Goal: Task Accomplishment & Management: Use online tool/utility

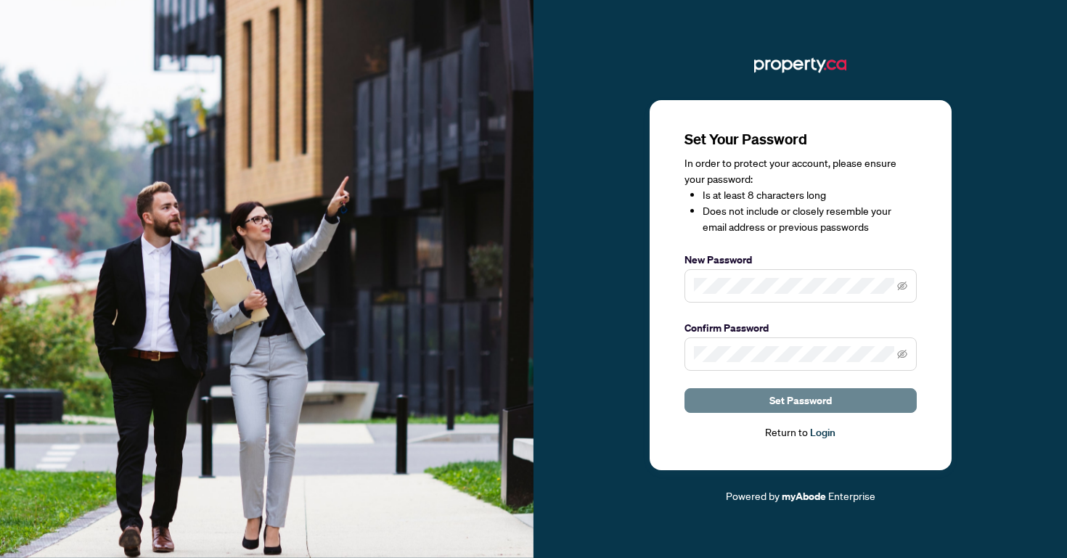
click at [843, 401] on button "Set Password" at bounding box center [800, 400] width 232 height 25
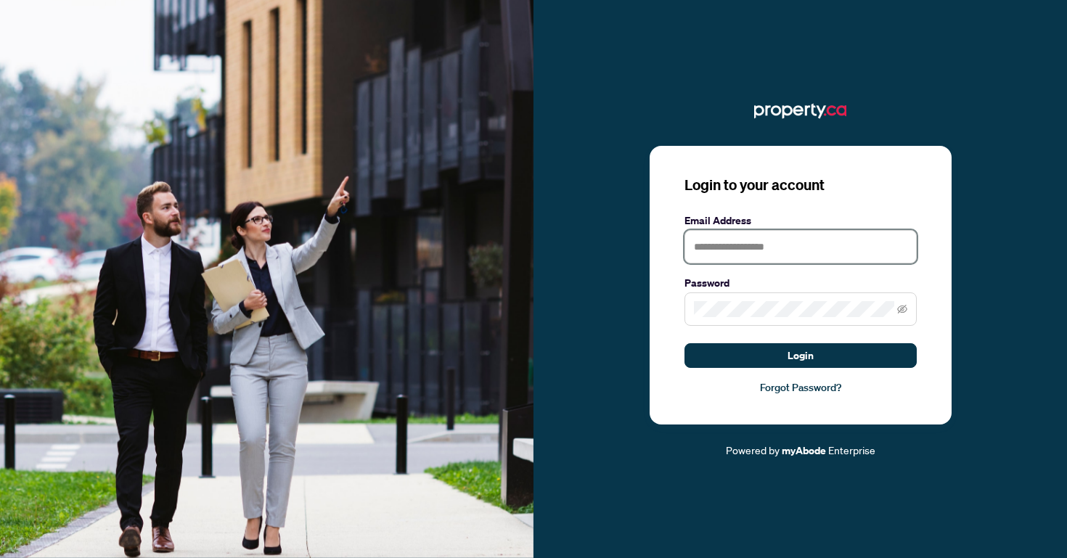
click at [765, 252] on input "text" at bounding box center [800, 246] width 232 height 33
type input "**********"
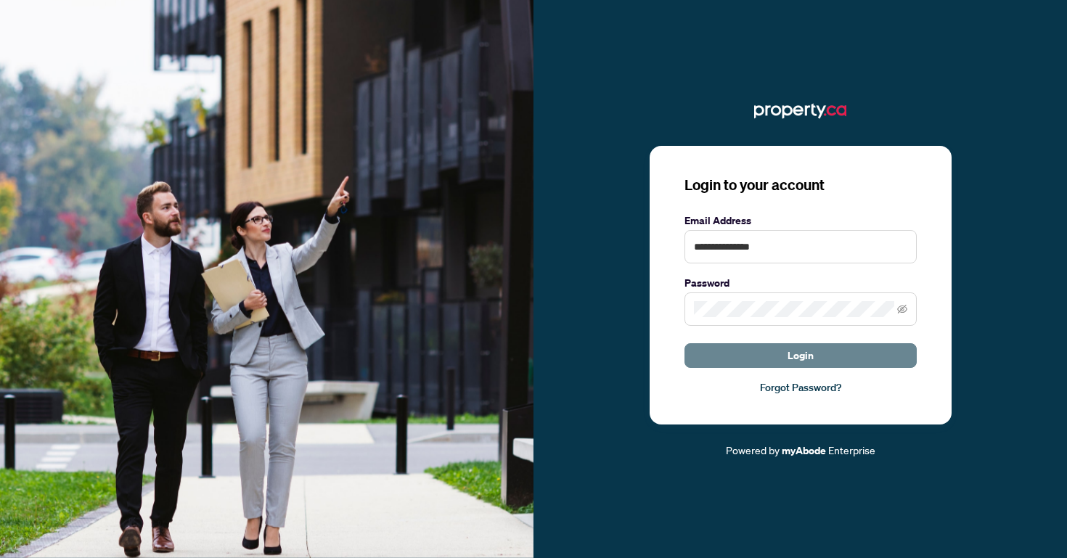
click at [790, 348] on span "Login" at bounding box center [800, 355] width 26 height 23
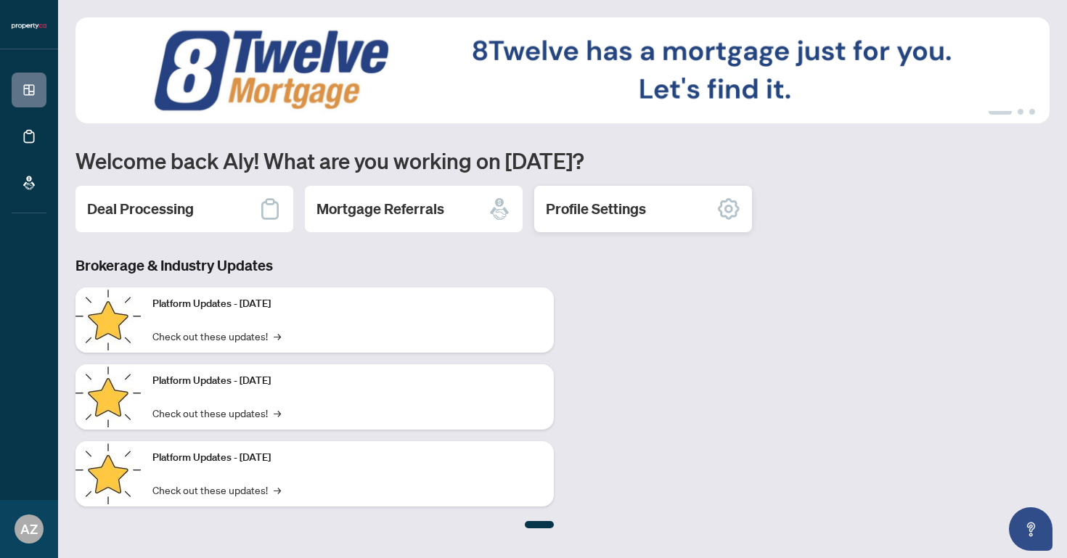
click at [647, 211] on div "Profile Settings" at bounding box center [643, 209] width 218 height 46
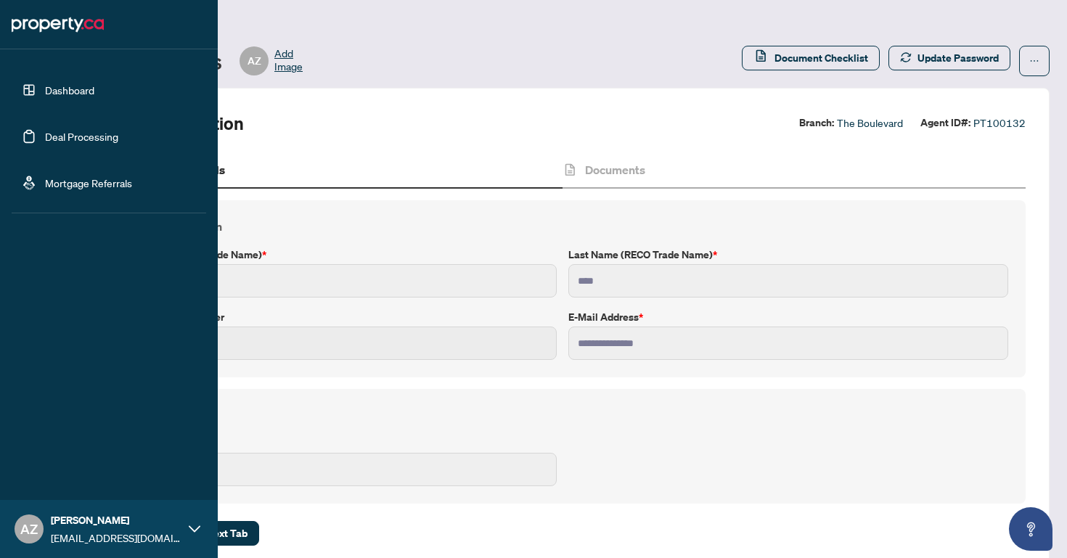
click at [75, 136] on link "Deal Processing" at bounding box center [81, 136] width 73 height 13
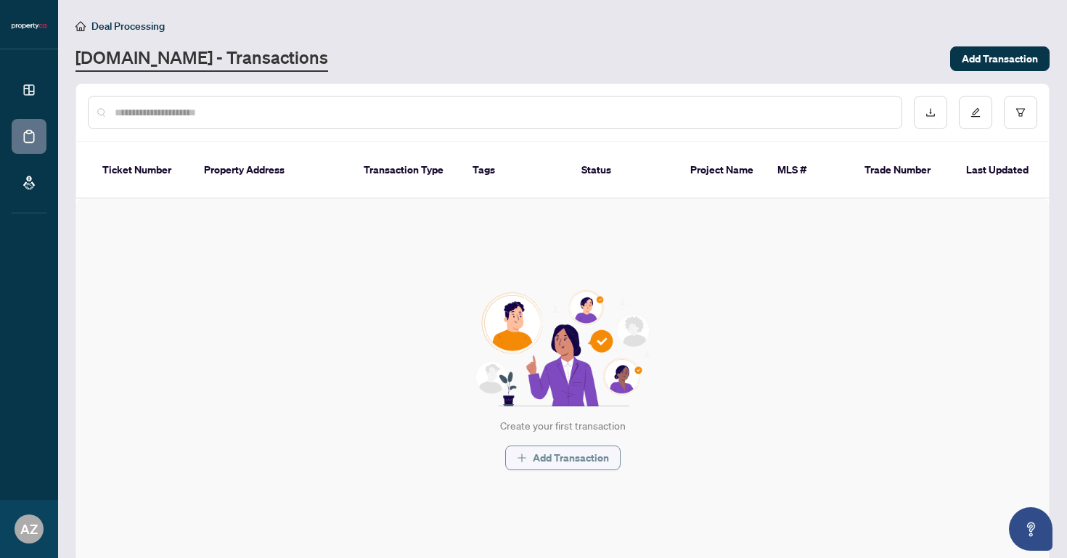
click at [555, 464] on span "Add Transaction" at bounding box center [571, 457] width 76 height 23
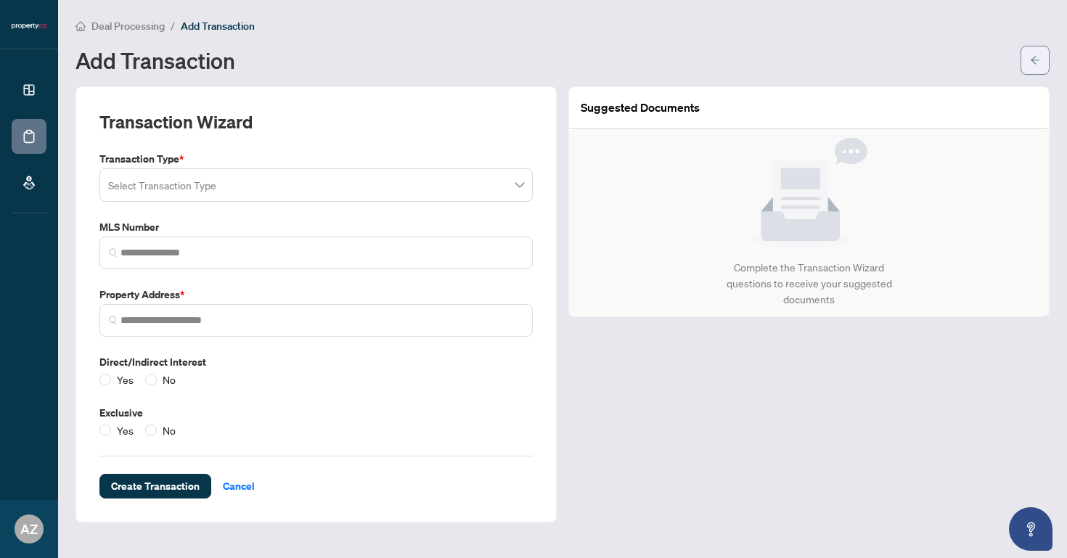
click at [1036, 61] on icon "arrow-left" at bounding box center [1035, 60] width 10 height 10
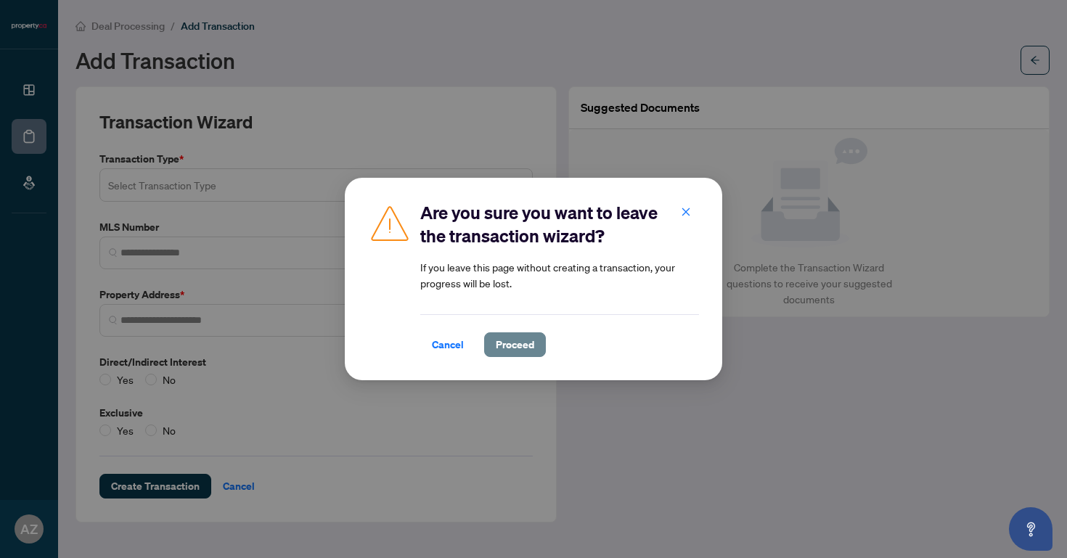
click at [498, 345] on span "Proceed" at bounding box center [515, 344] width 38 height 23
